Goal: Task Accomplishment & Management: Manage account settings

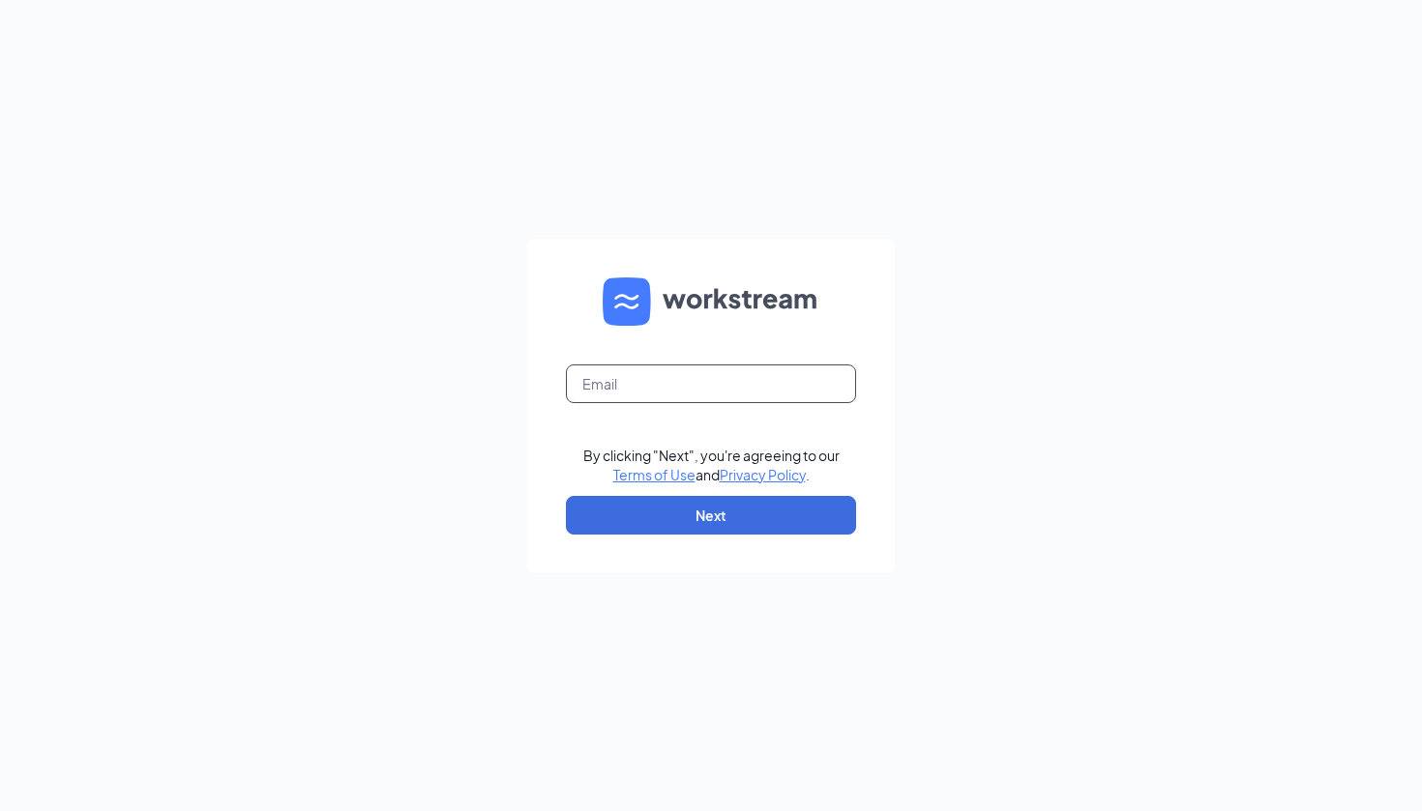
click at [700, 376] on input "text" at bounding box center [711, 384] width 290 height 39
type input "baortiz94@gmail.com"
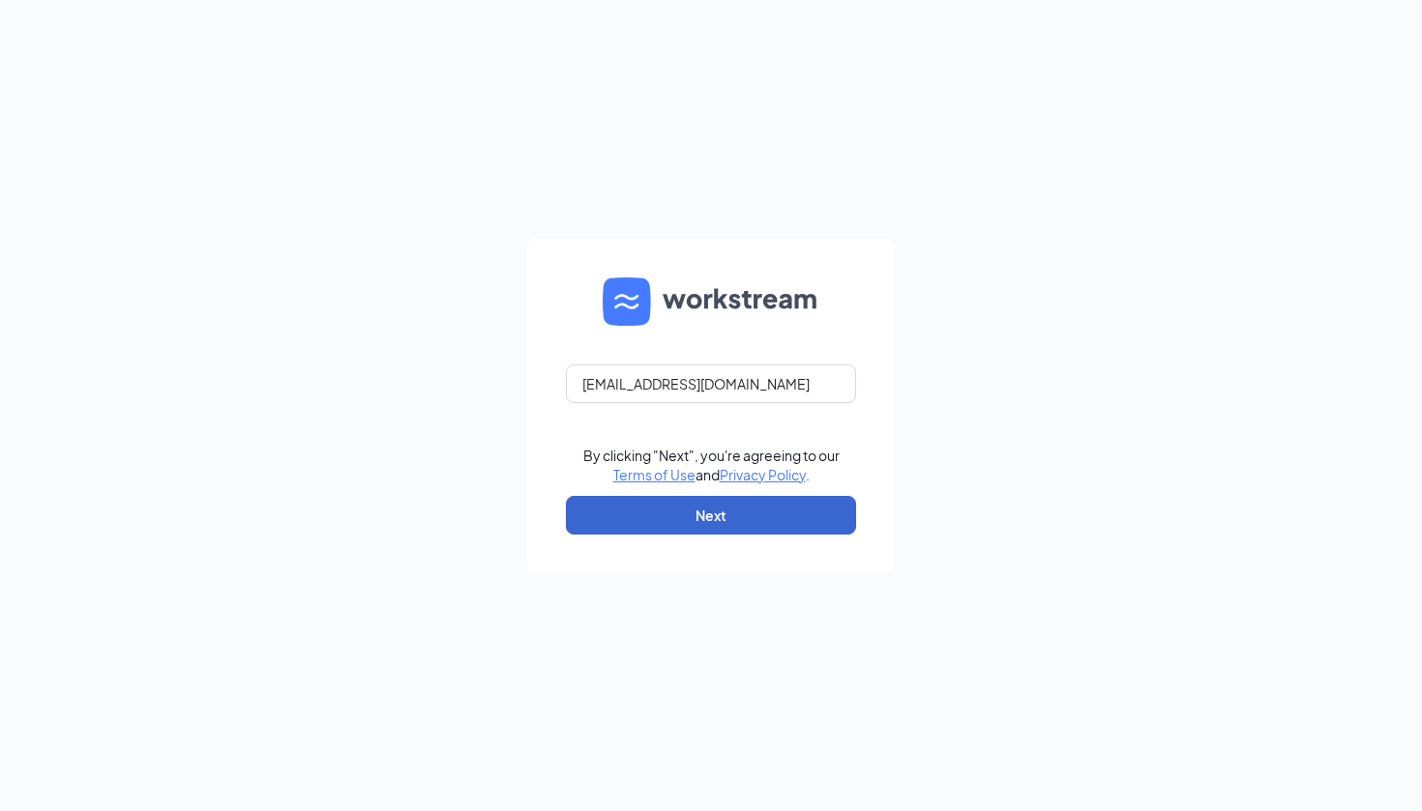
click at [632, 514] on button "Next" at bounding box center [711, 515] width 290 height 39
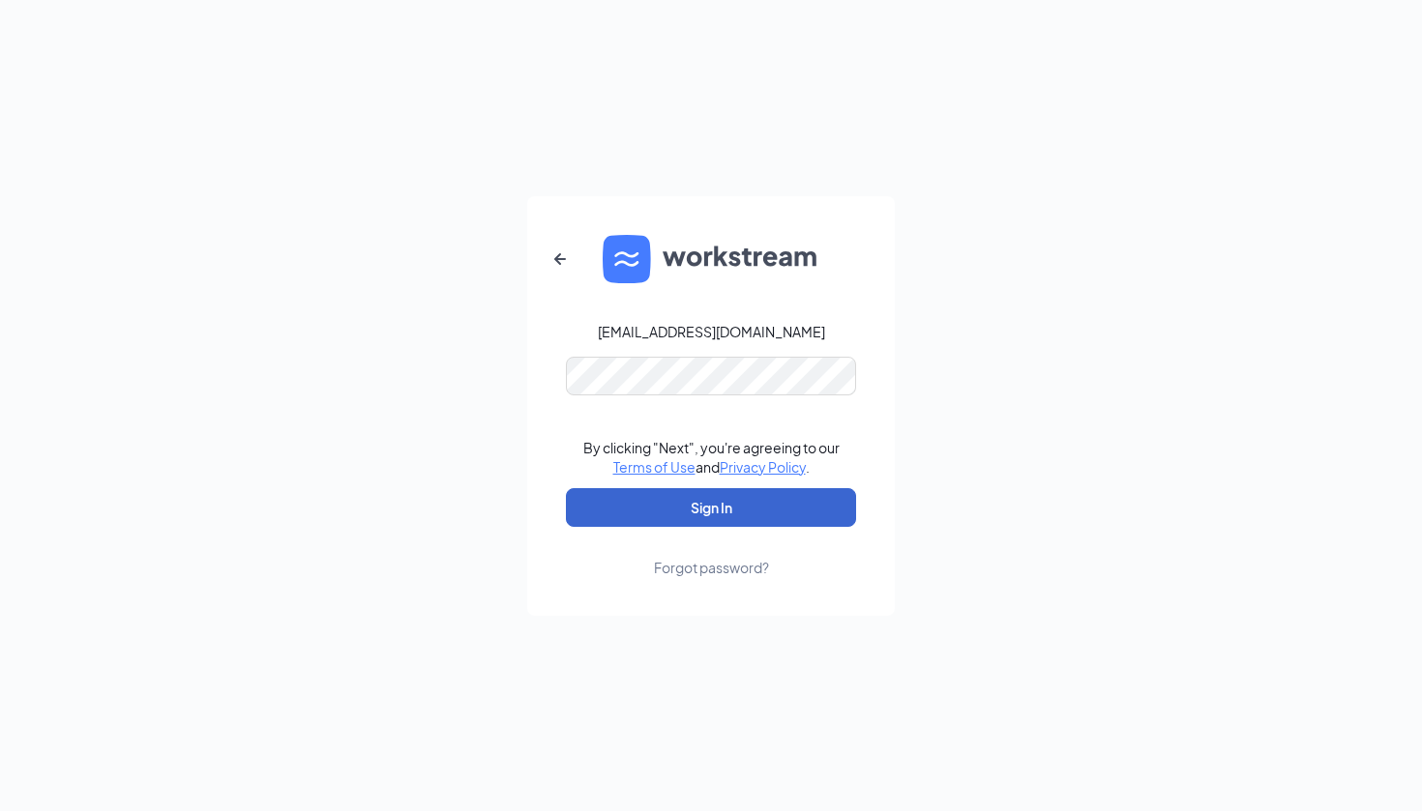
click at [693, 508] on button "Sign In" at bounding box center [711, 507] width 290 height 39
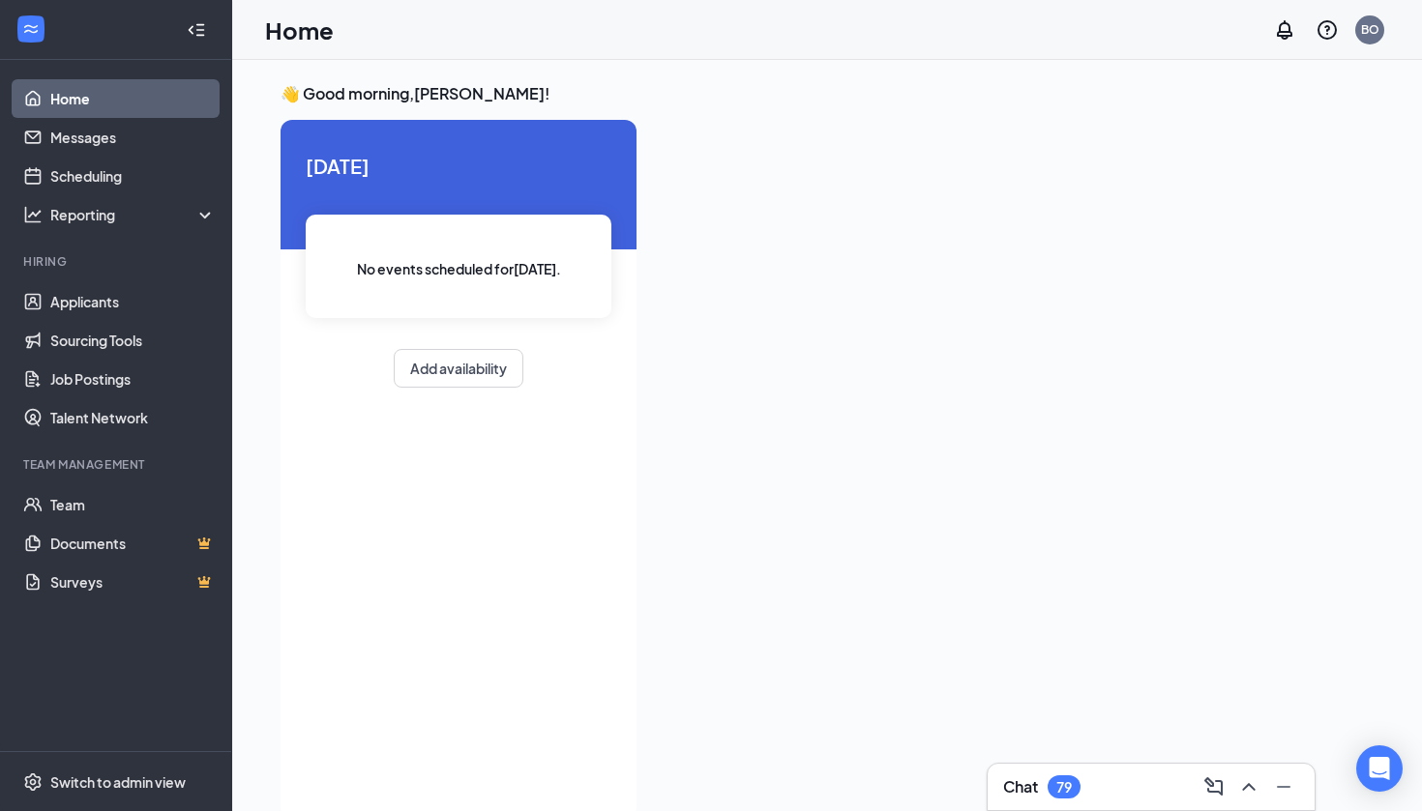
click at [453, 279] on div "No events scheduled for today ." at bounding box center [459, 266] width 306 height 103
